Goal: Task Accomplishment & Management: Use online tool/utility

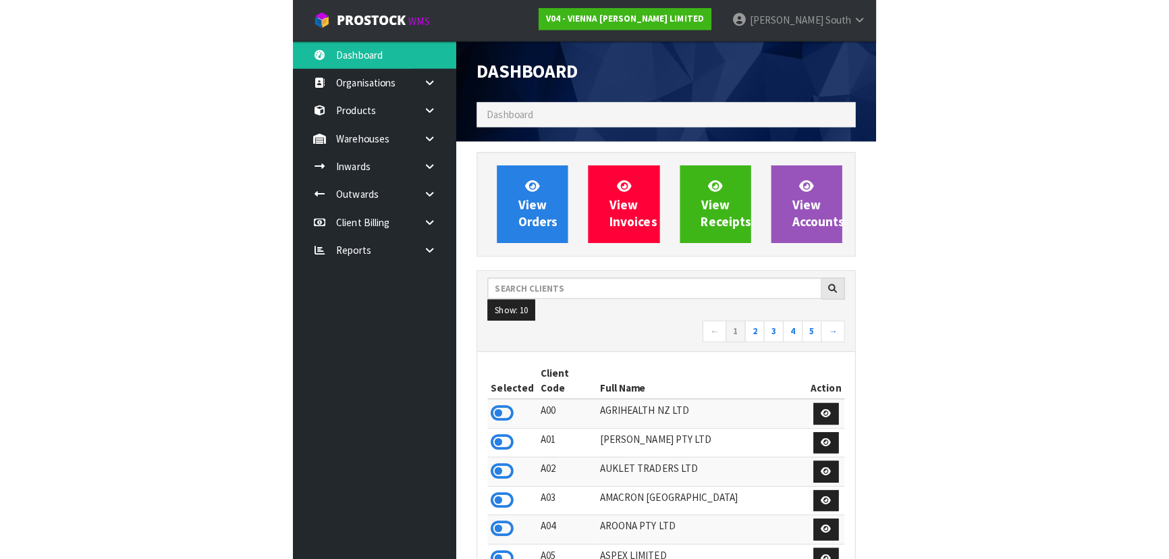
scroll to position [1093, 493]
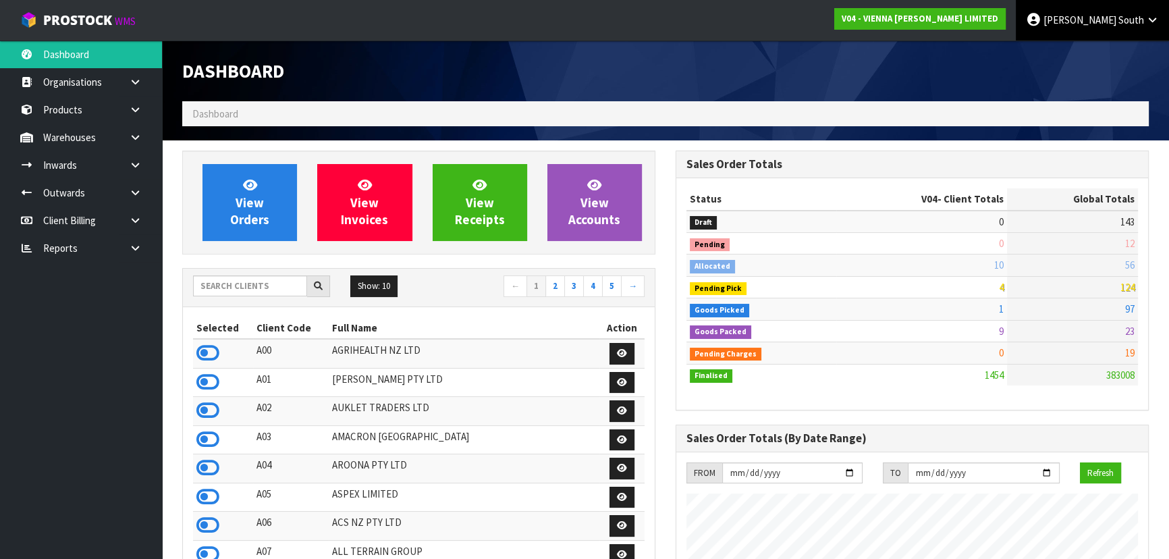
click at [1146, 17] on icon at bounding box center [1152, 20] width 13 height 10
click at [1129, 49] on link "Logout" at bounding box center [1115, 54] width 107 height 18
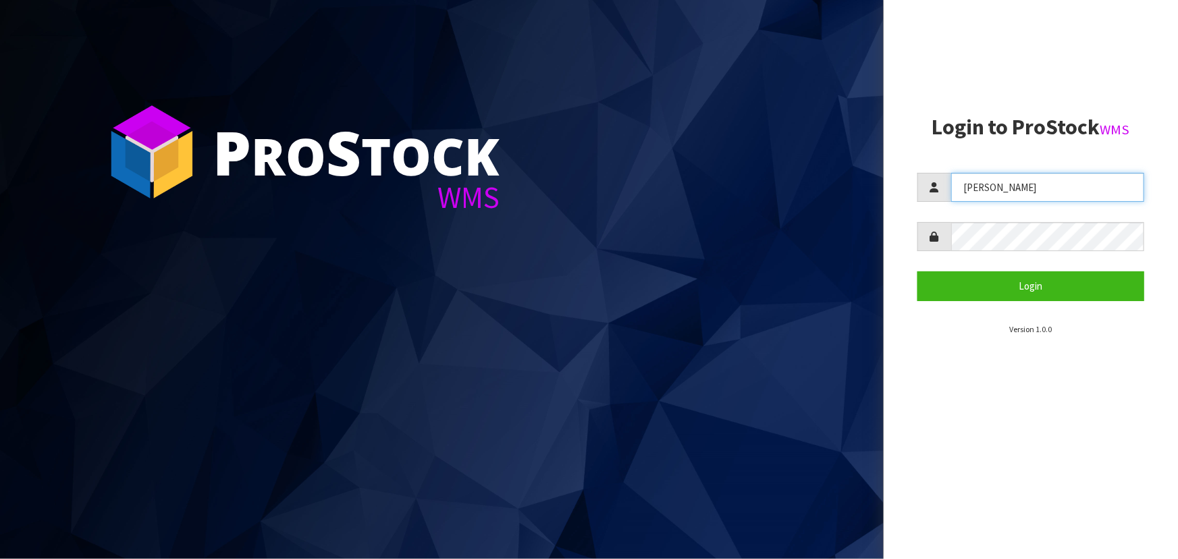
drag, startPoint x: 1020, startPoint y: 190, endPoint x: 826, endPoint y: 192, distance: 194.4
click at [826, 192] on div "P ro S tock WMS Login to ProStock WMS [PERSON_NAME] Login Version 1.0.0" at bounding box center [589, 279] width 1178 height 559
type input "[PERSON_NAME]"
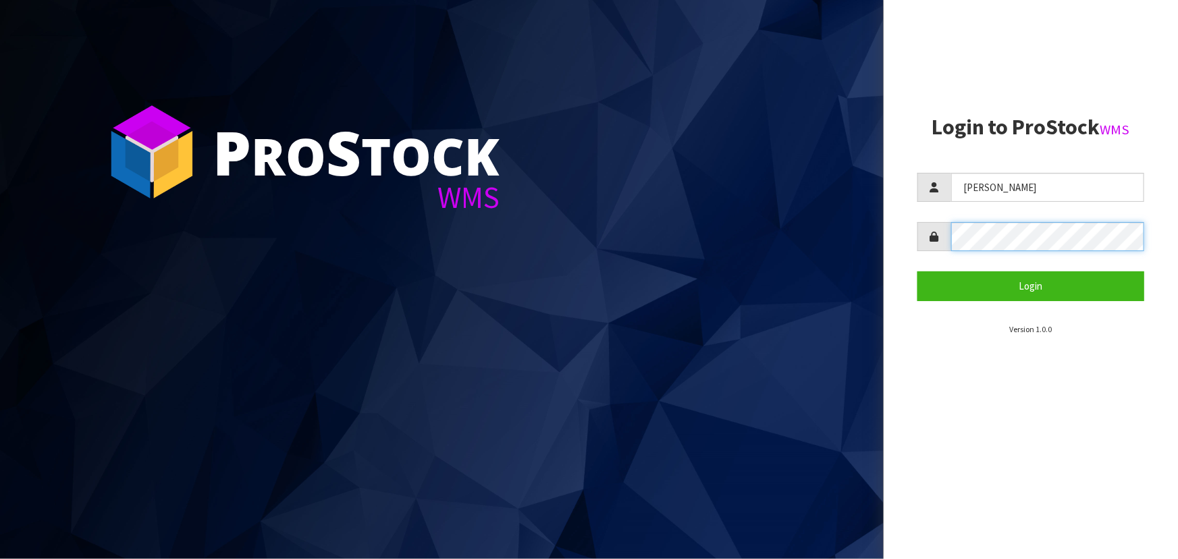
click at [944, 238] on div at bounding box center [1030, 236] width 227 height 29
click at [917, 271] on button "Login" at bounding box center [1030, 285] width 227 height 29
